Goal: Find specific page/section: Find specific page/section

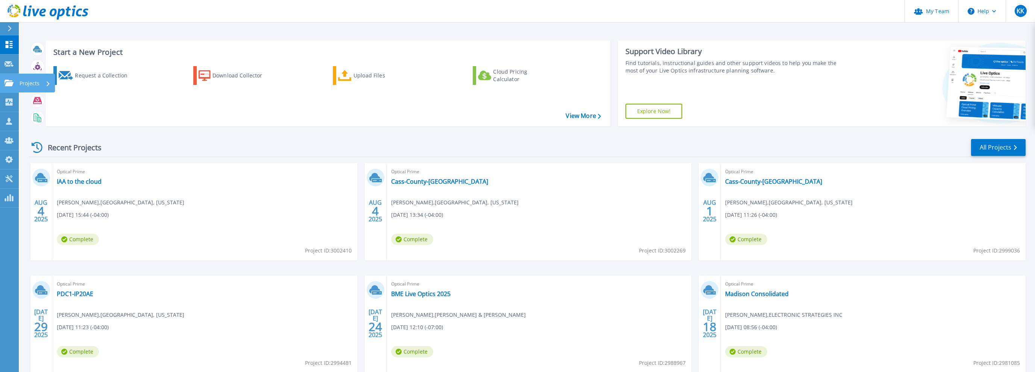
click at [7, 79] on link "Projects Projects" at bounding box center [9, 83] width 19 height 19
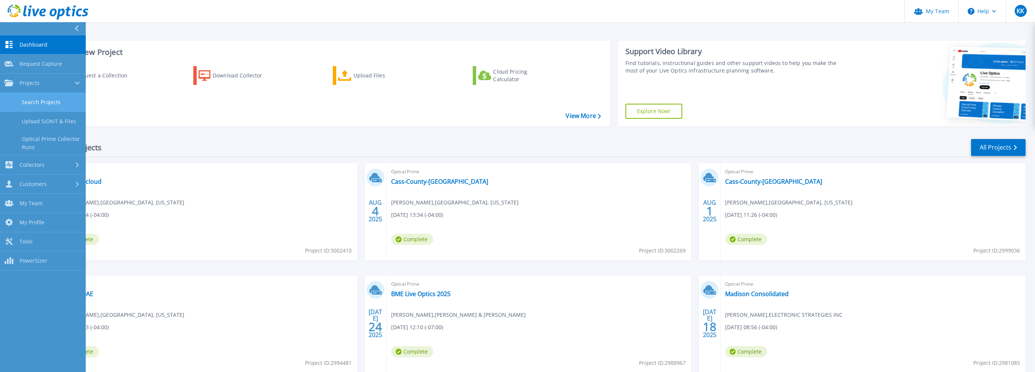
click at [30, 97] on link "Search Projects" at bounding box center [43, 102] width 86 height 19
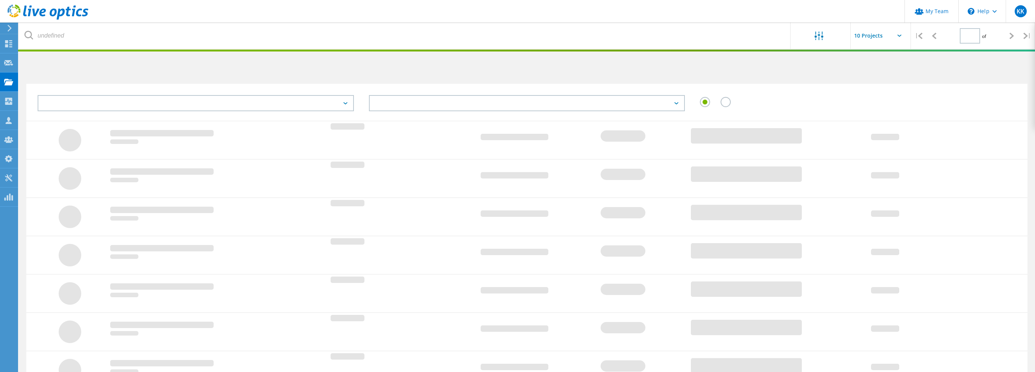
type input "2"
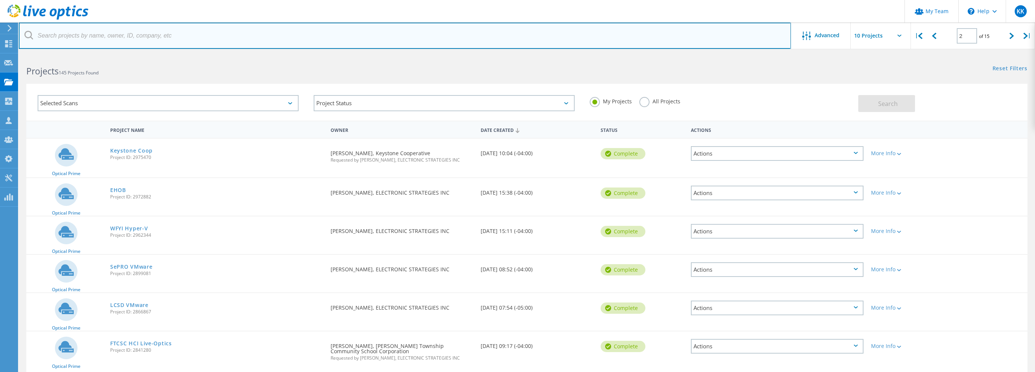
click at [111, 34] on input "text" at bounding box center [405, 36] width 772 height 26
type input "howard"
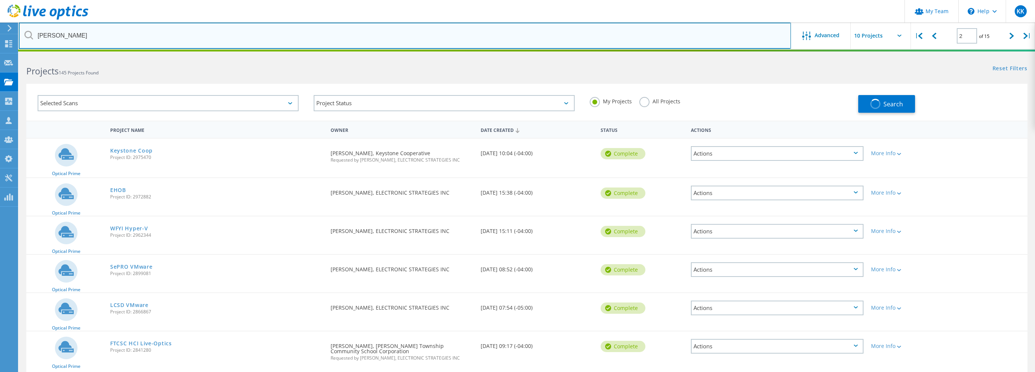
type input "1"
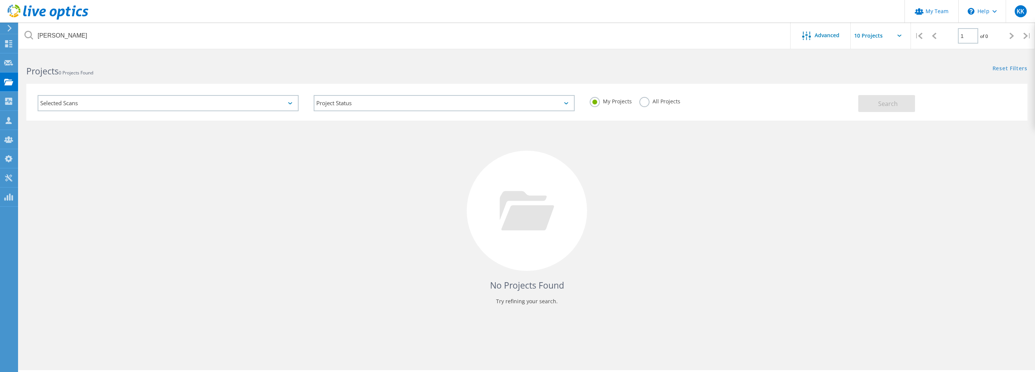
click at [643, 100] on label "All Projects" at bounding box center [659, 100] width 41 height 7
click at [641, 102] on label "All Projects" at bounding box center [659, 100] width 41 height 7
click at [0, 0] on input "All Projects" at bounding box center [0, 0] width 0 height 0
click at [894, 103] on span "Search" at bounding box center [888, 104] width 20 height 8
drag, startPoint x: 118, startPoint y: 252, endPoint x: 120, endPoint y: 6, distance: 246.3
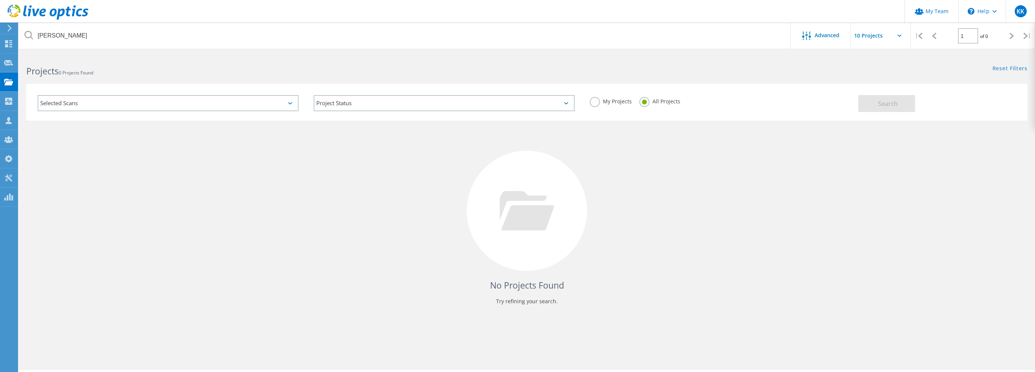
click at [117, 238] on div "No Projects Found Try refining your search." at bounding box center [526, 218] width 1001 height 194
